Goal: Check status: Check status

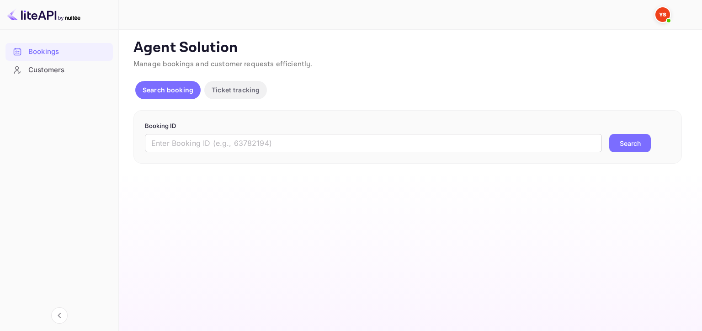
click at [283, 144] on input "text" at bounding box center [373, 143] width 457 height 18
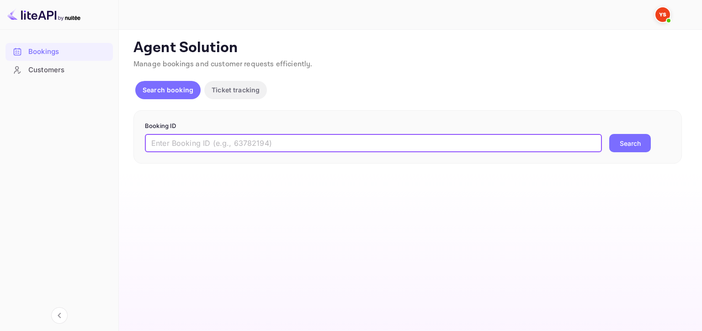
type input "м"
paste input "9502384"
type input "9502384"
click at [609, 134] on button "Search" at bounding box center [630, 143] width 42 height 18
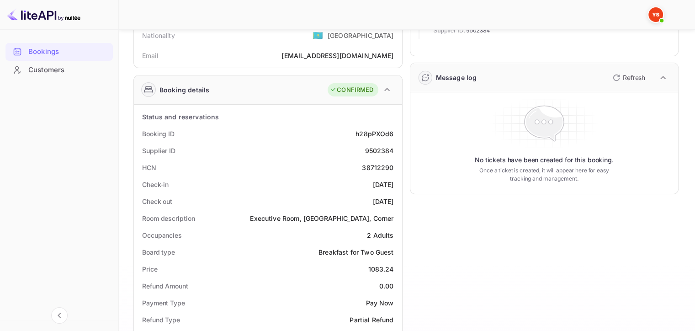
scroll to position [85, 0]
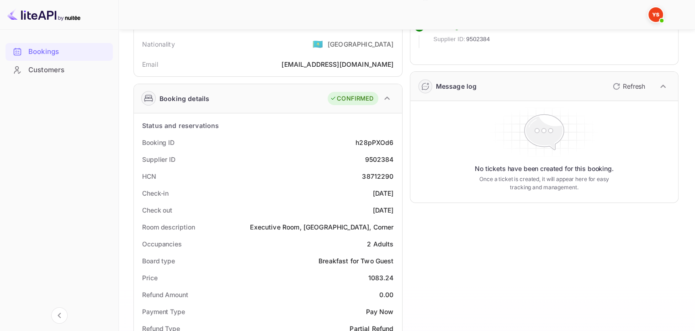
click at [353, 141] on div "Booking ID h28pPXOd6" at bounding box center [268, 142] width 261 height 17
drag, startPoint x: 363, startPoint y: 178, endPoint x: 399, endPoint y: 180, distance: 35.7
copy div "38712290"
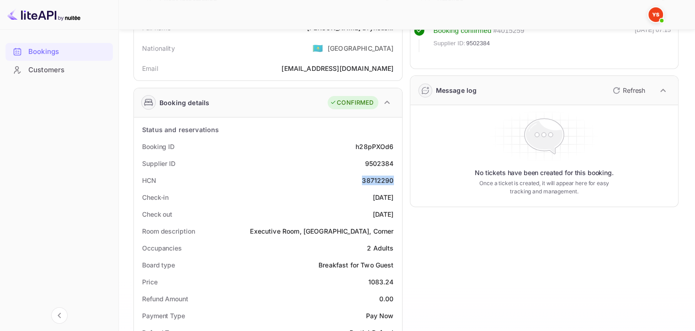
scroll to position [91, 0]
